Goal: Transaction & Acquisition: Purchase product/service

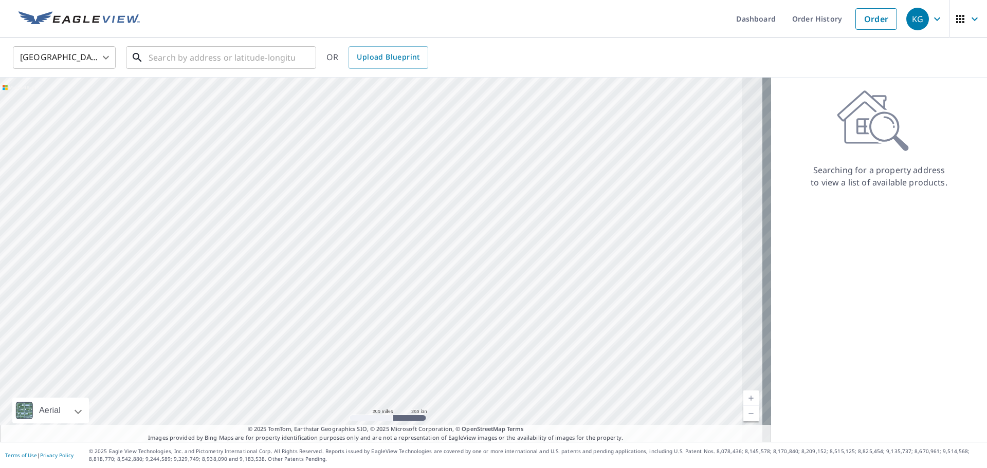
click at [150, 63] on input "text" at bounding box center [222, 57] width 146 height 29
click at [215, 51] on input "15825" at bounding box center [222, 57] width 146 height 29
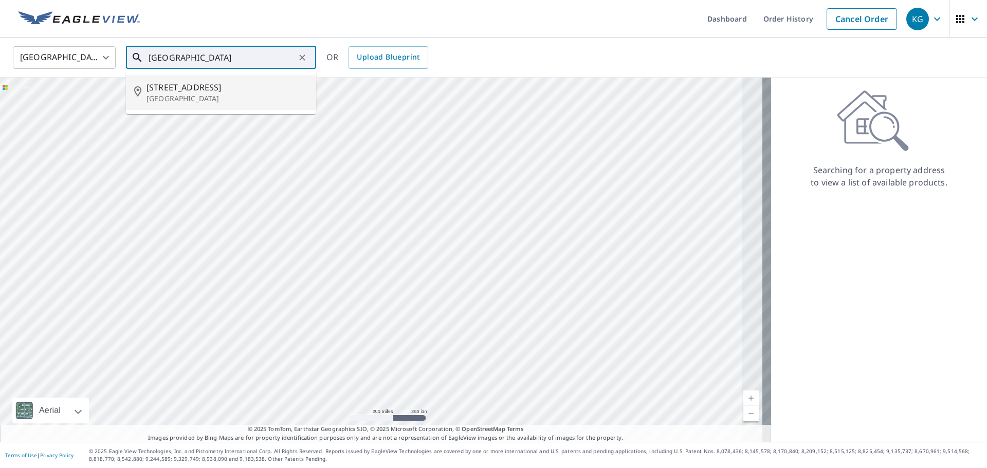
click at [191, 99] on p "[GEOGRAPHIC_DATA]" at bounding box center [226, 99] width 161 height 10
type input "[STREET_ADDRESS]"
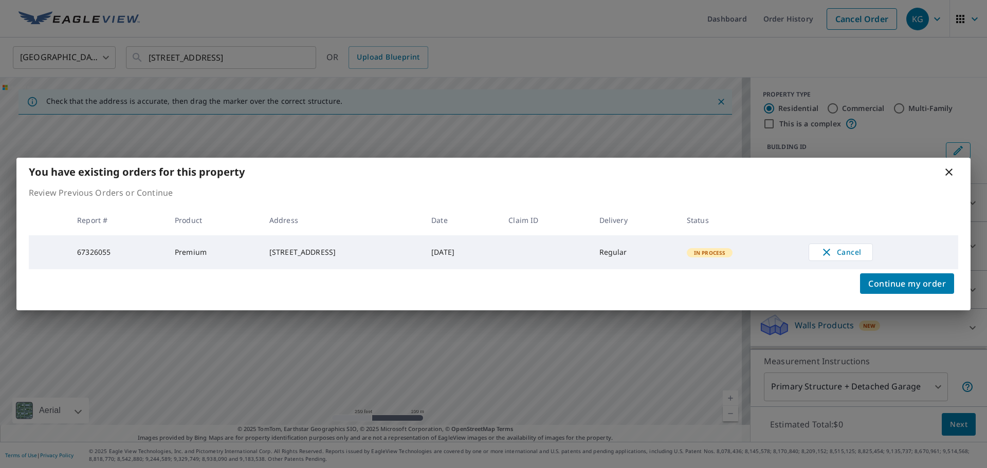
click at [950, 170] on icon at bounding box center [948, 172] width 7 height 7
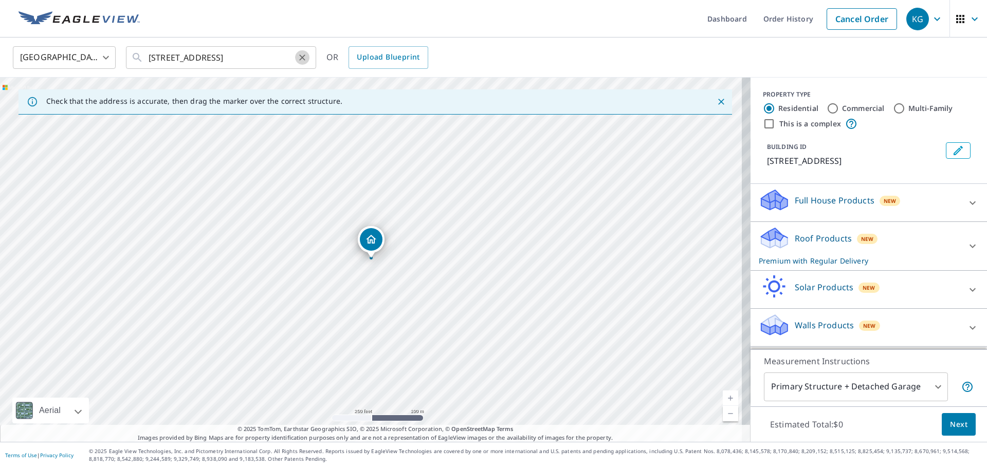
click at [304, 60] on icon "Clear" at bounding box center [302, 57] width 6 height 6
click at [221, 60] on input "text" at bounding box center [222, 57] width 146 height 29
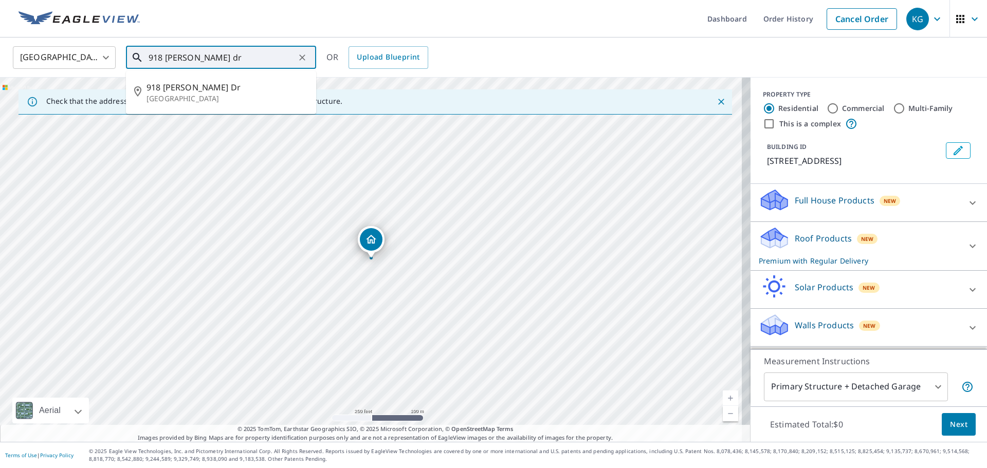
click at [209, 80] on li "[STREET_ADDRESS][PERSON_NAME][PERSON_NAME]" at bounding box center [221, 92] width 190 height 35
type input "[STREET_ADDRESS][PERSON_NAME][PERSON_NAME]"
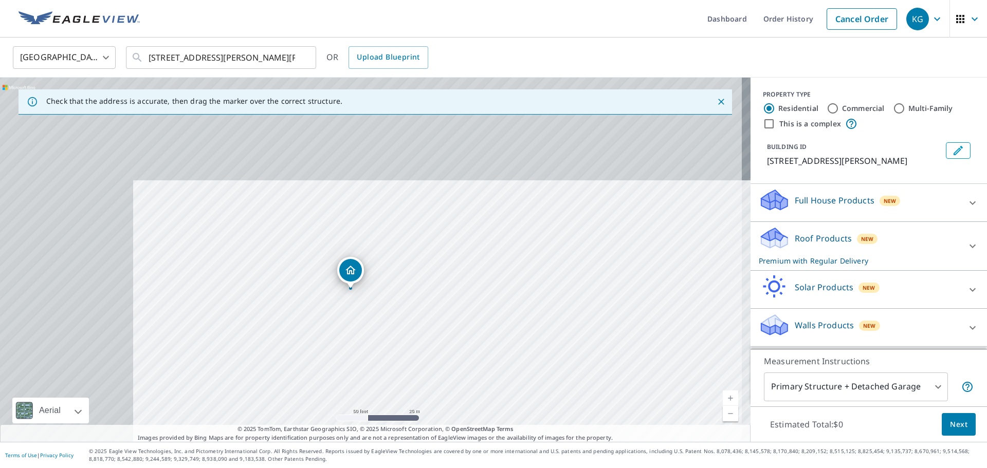
drag, startPoint x: 297, startPoint y: 177, endPoint x: 419, endPoint y: 292, distance: 168.3
click at [449, 301] on div "[STREET_ADDRESS][PERSON_NAME][PERSON_NAME]" at bounding box center [375, 260] width 750 height 364
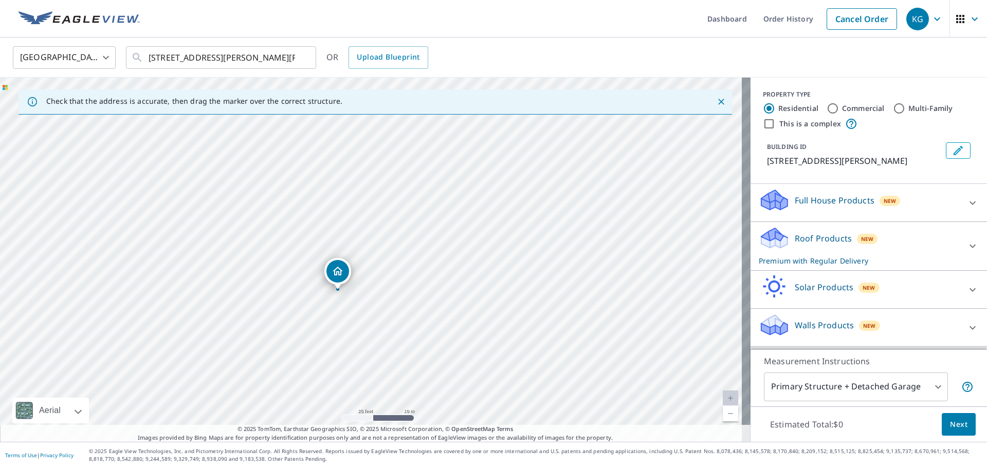
drag, startPoint x: 340, startPoint y: 278, endPoint x: 334, endPoint y: 270, distance: 10.2
click at [951, 418] on span "Next" at bounding box center [958, 424] width 17 height 13
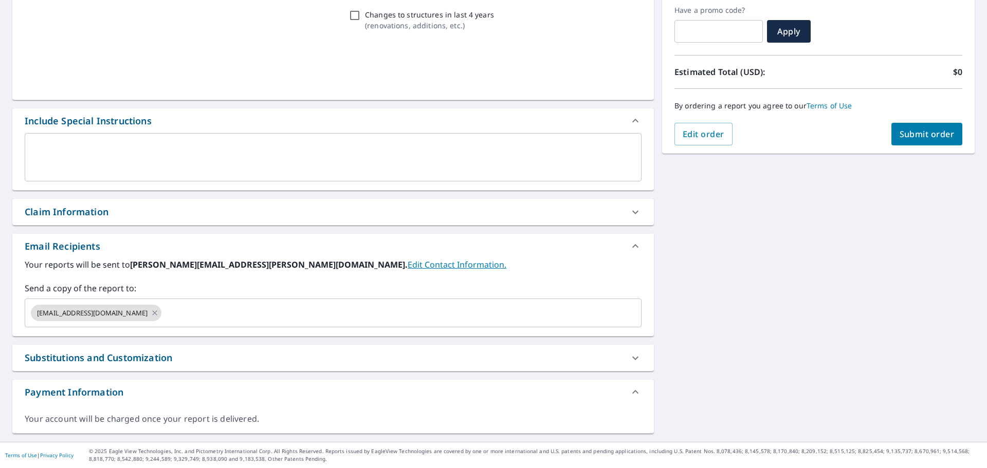
scroll to position [174, 0]
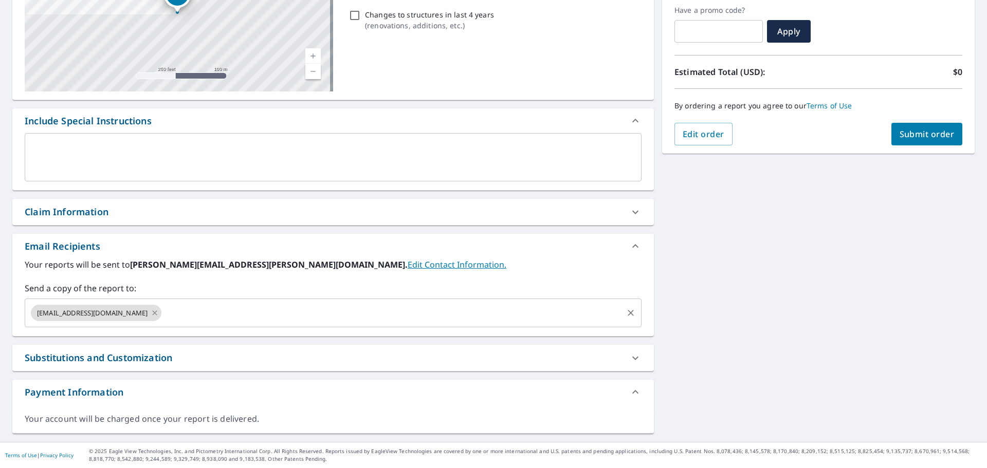
click at [153, 311] on icon at bounding box center [155, 312] width 5 height 5
click at [128, 311] on input "text" at bounding box center [325, 313] width 592 height 20
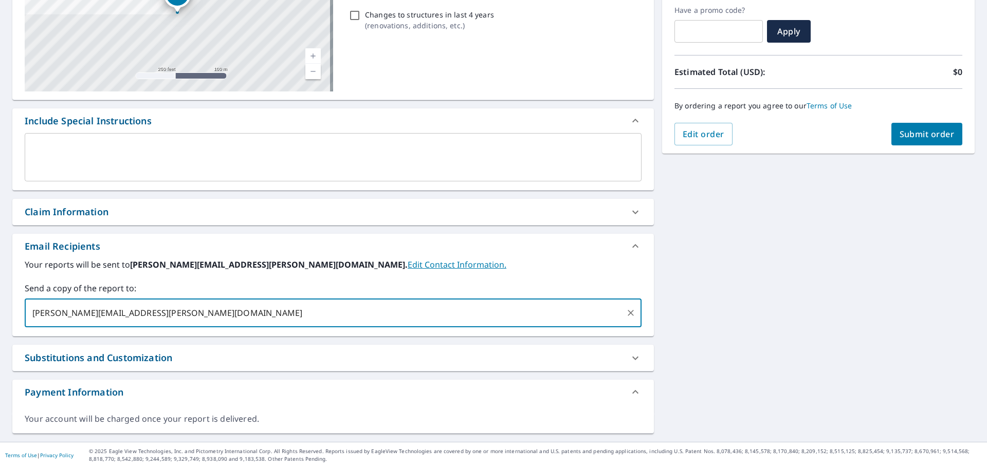
type input "[PERSON_NAME][EMAIL_ADDRESS][PERSON_NAME][DOMAIN_NAME]"
click at [918, 134] on span "Submit order" at bounding box center [926, 133] width 55 height 11
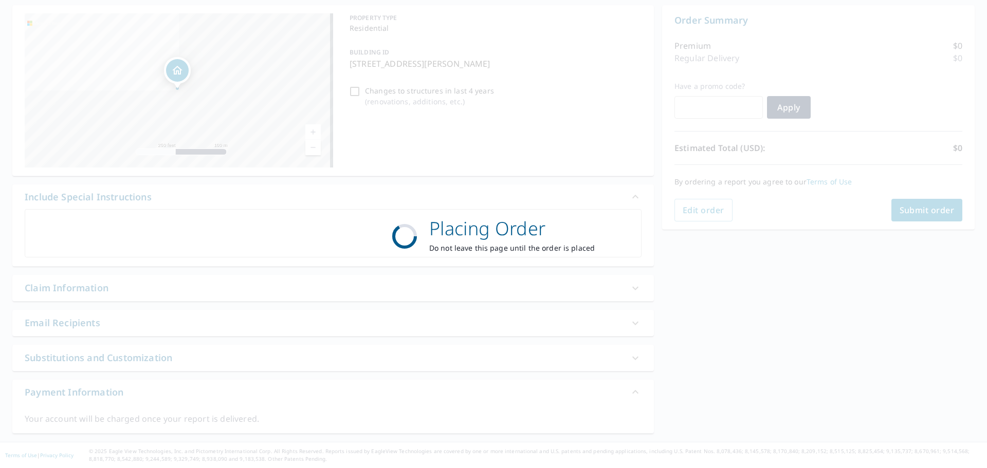
scroll to position [98, 0]
